Goal: Task Accomplishment & Management: Use online tool/utility

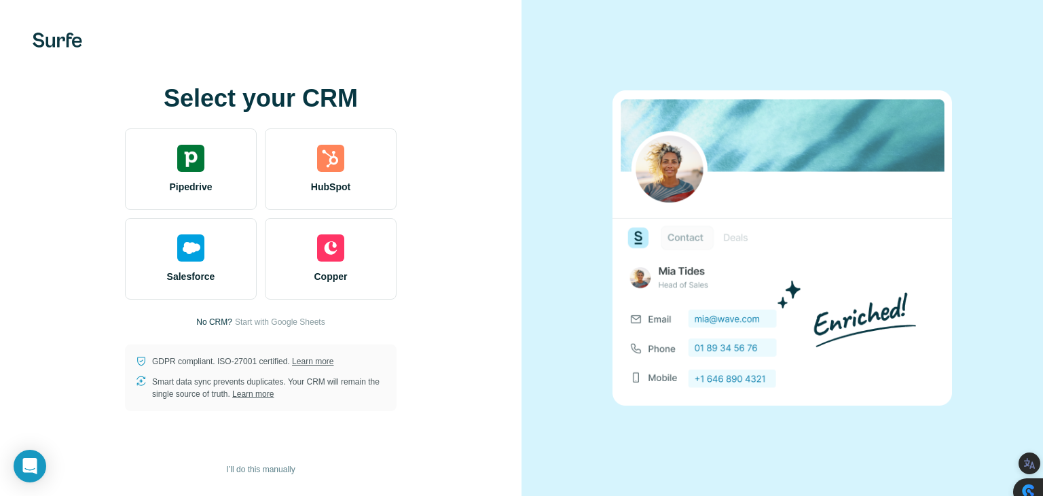
click at [284, 322] on span "Start with Google Sheets" at bounding box center [280, 322] width 90 height 12
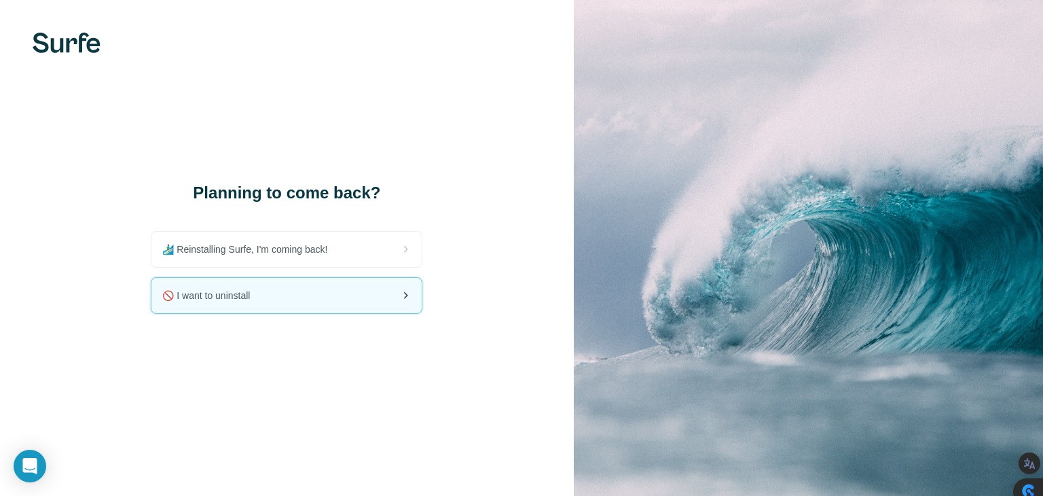
click at [276, 295] on div "🚫 I want to uninstall" at bounding box center [286, 295] width 270 height 35
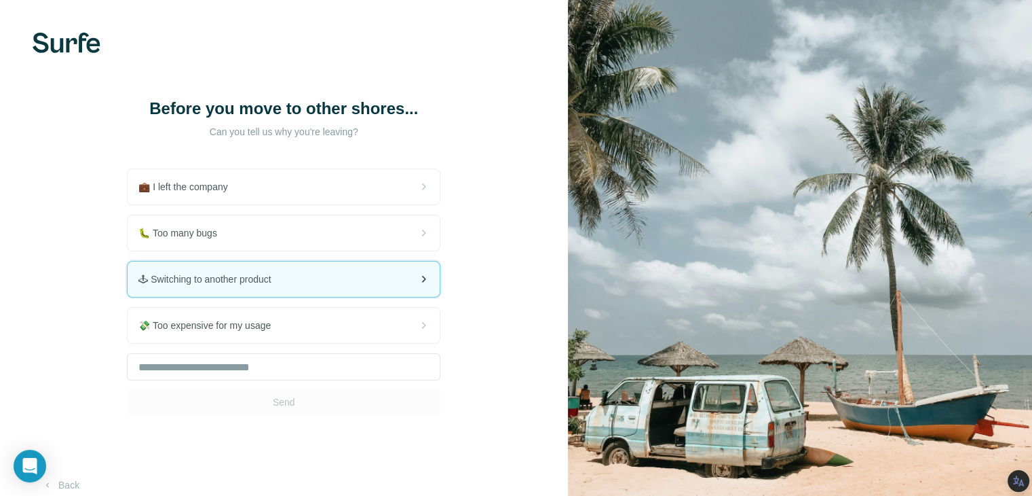
click at [374, 278] on div "🕹 Switching to another product" at bounding box center [284, 278] width 312 height 35
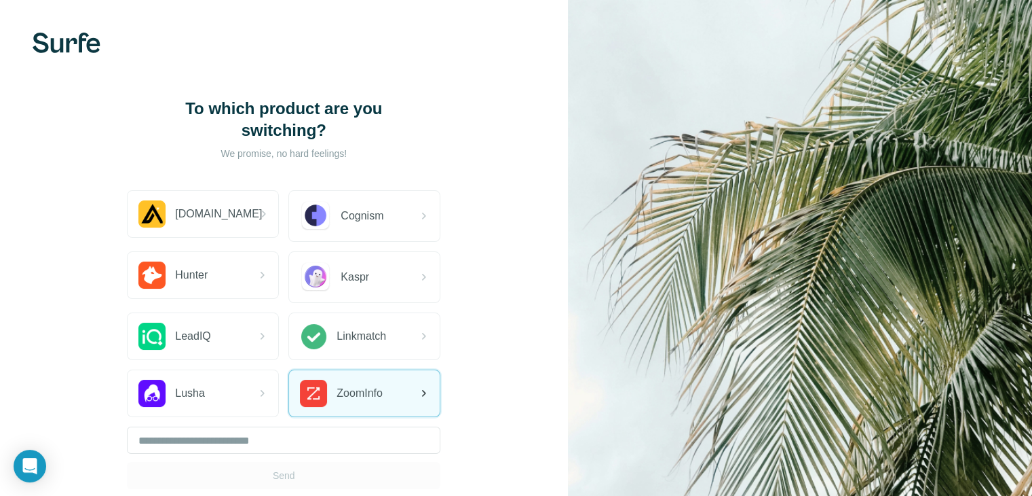
click at [293, 400] on div "ZoomInfo" at bounding box center [364, 393] width 151 height 46
